Goal: Task Accomplishment & Management: Use online tool/utility

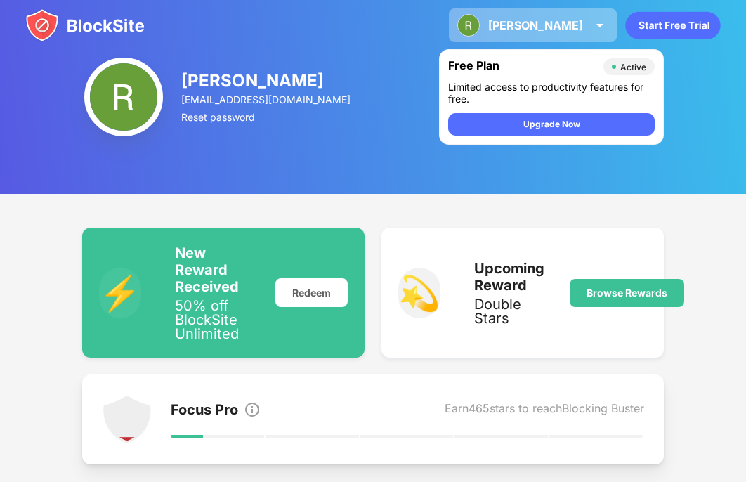
click at [479, 25] on img at bounding box center [468, 25] width 22 height 22
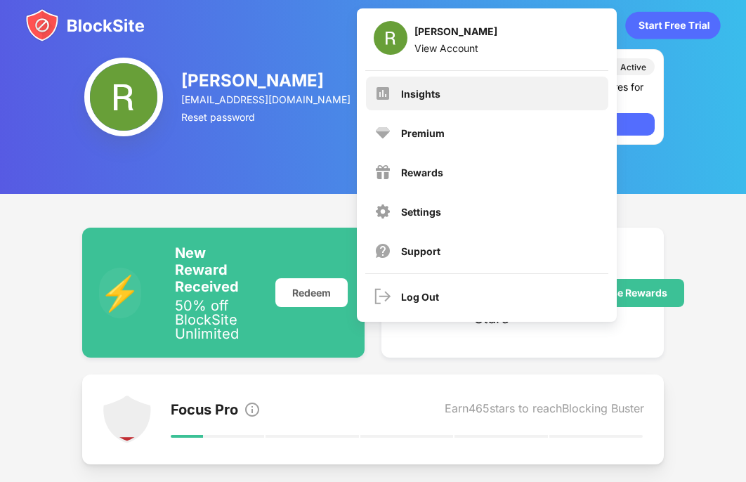
click at [430, 91] on div "Insights" at bounding box center [420, 94] width 39 height 12
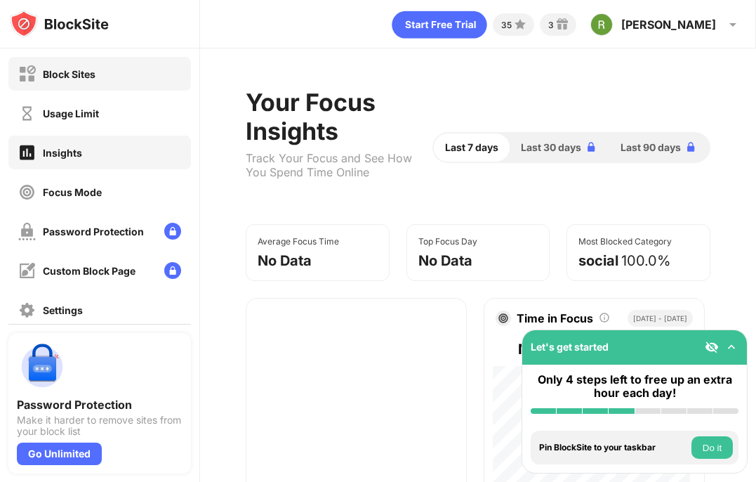
click at [88, 77] on div "Block Sites" at bounding box center [69, 74] width 53 height 12
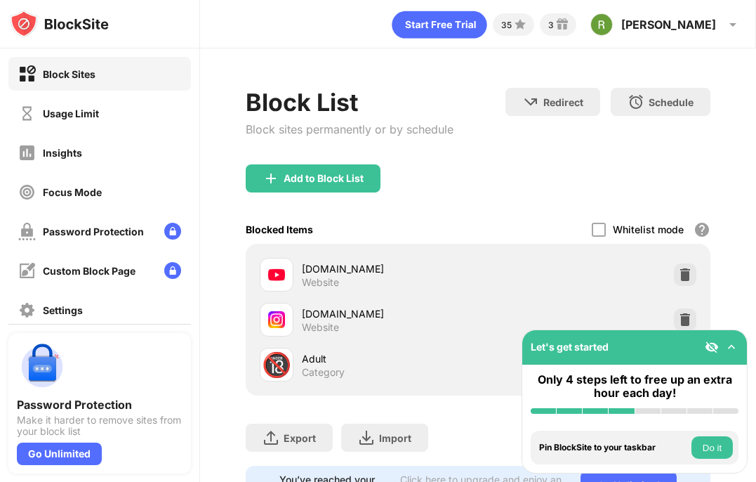
scroll to position [73, 0]
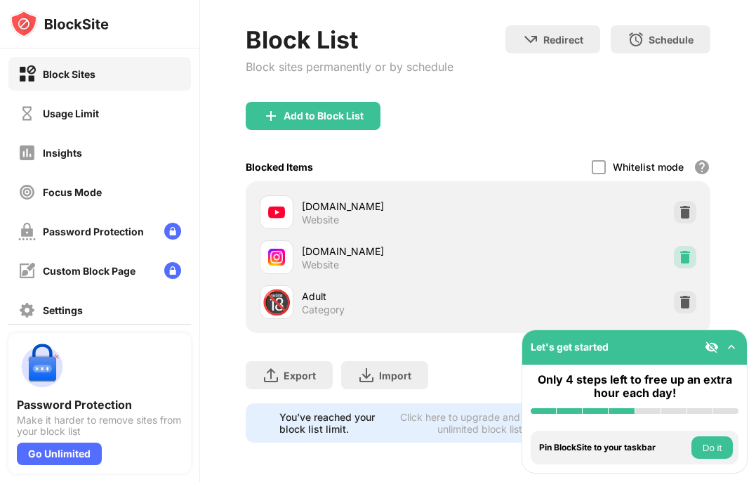
click at [680, 250] on img at bounding box center [685, 257] width 14 height 14
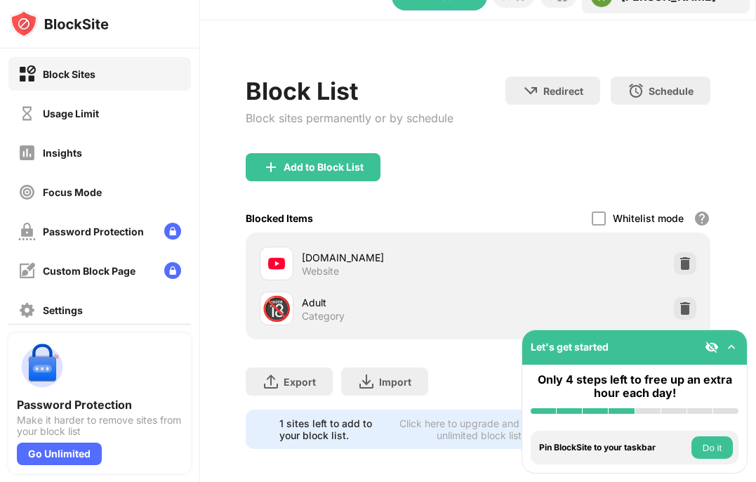
scroll to position [45, 0]
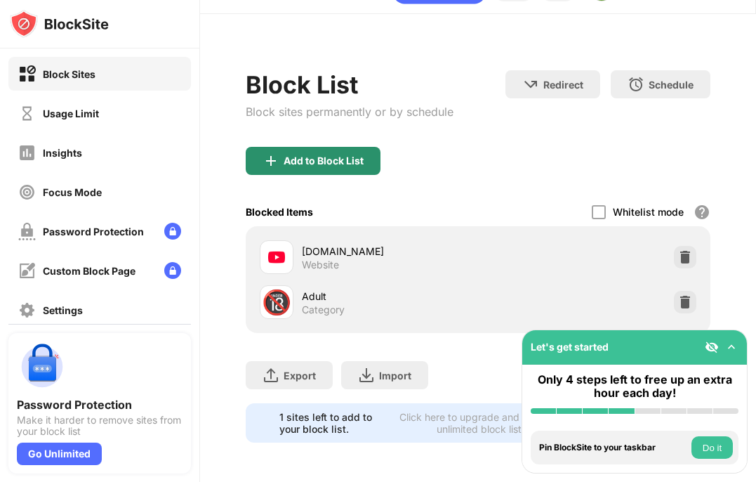
click at [320, 155] on div "Add to Block List" at bounding box center [324, 160] width 80 height 11
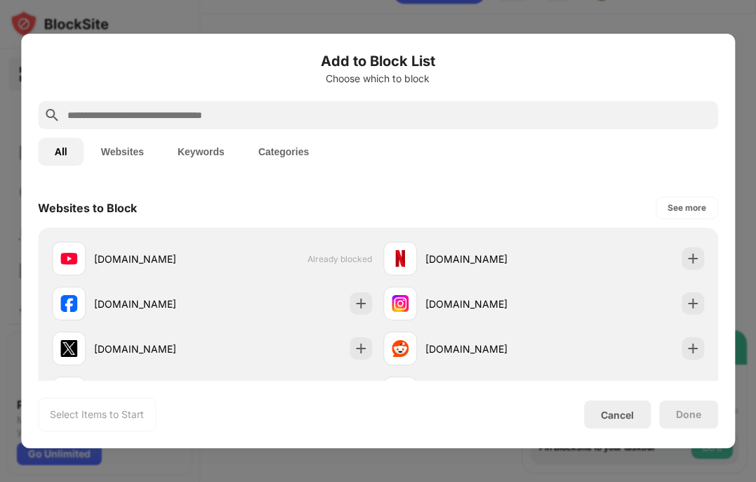
scroll to position [195, 0]
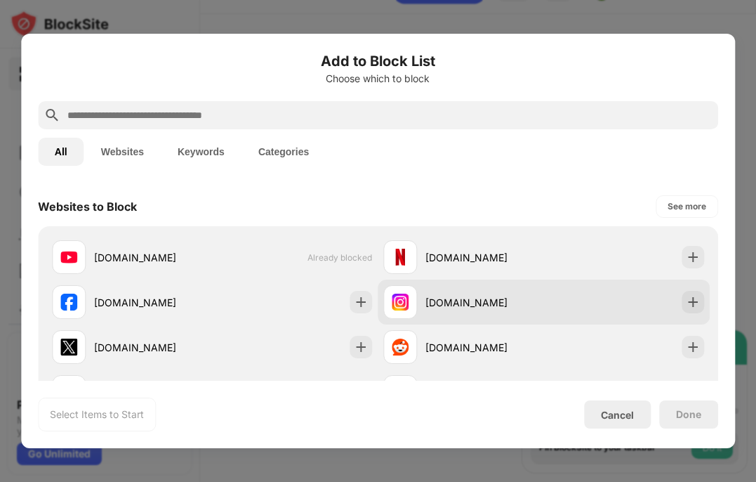
click at [539, 290] on div "[DOMAIN_NAME]" at bounding box center [544, 301] width 332 height 45
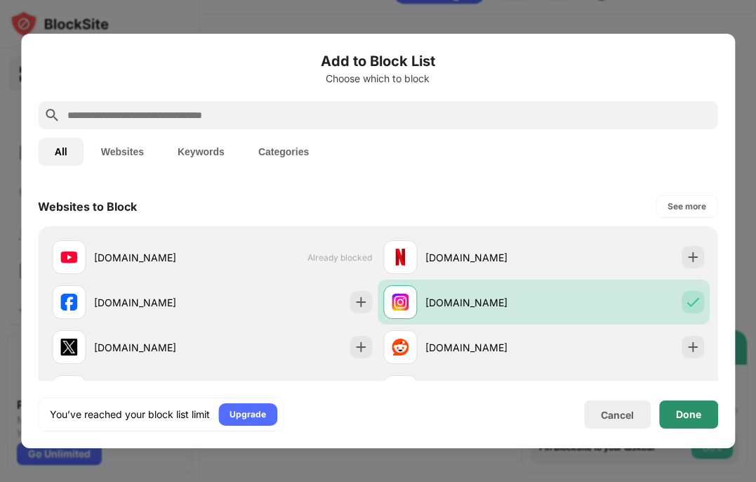
click at [689, 411] on div "Done" at bounding box center [688, 414] width 25 height 11
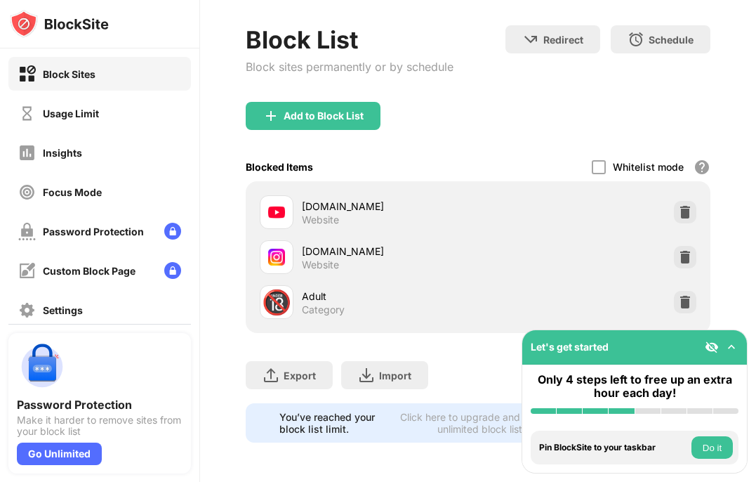
scroll to position [0, 0]
